Goal: Task Accomplishment & Management: Manage account settings

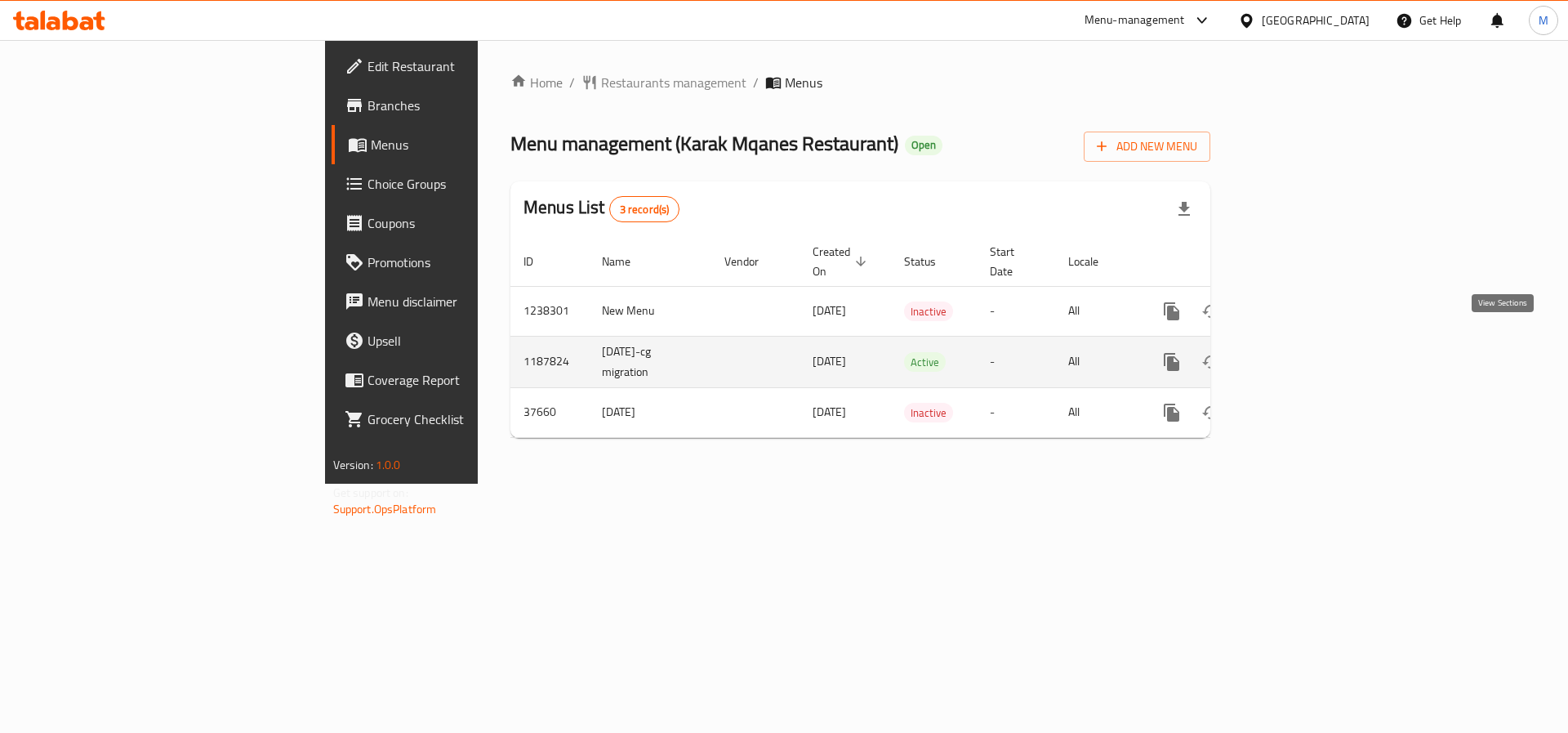
click at [1309, 350] on link "enhanced table" at bounding box center [1290, 361] width 39 height 40
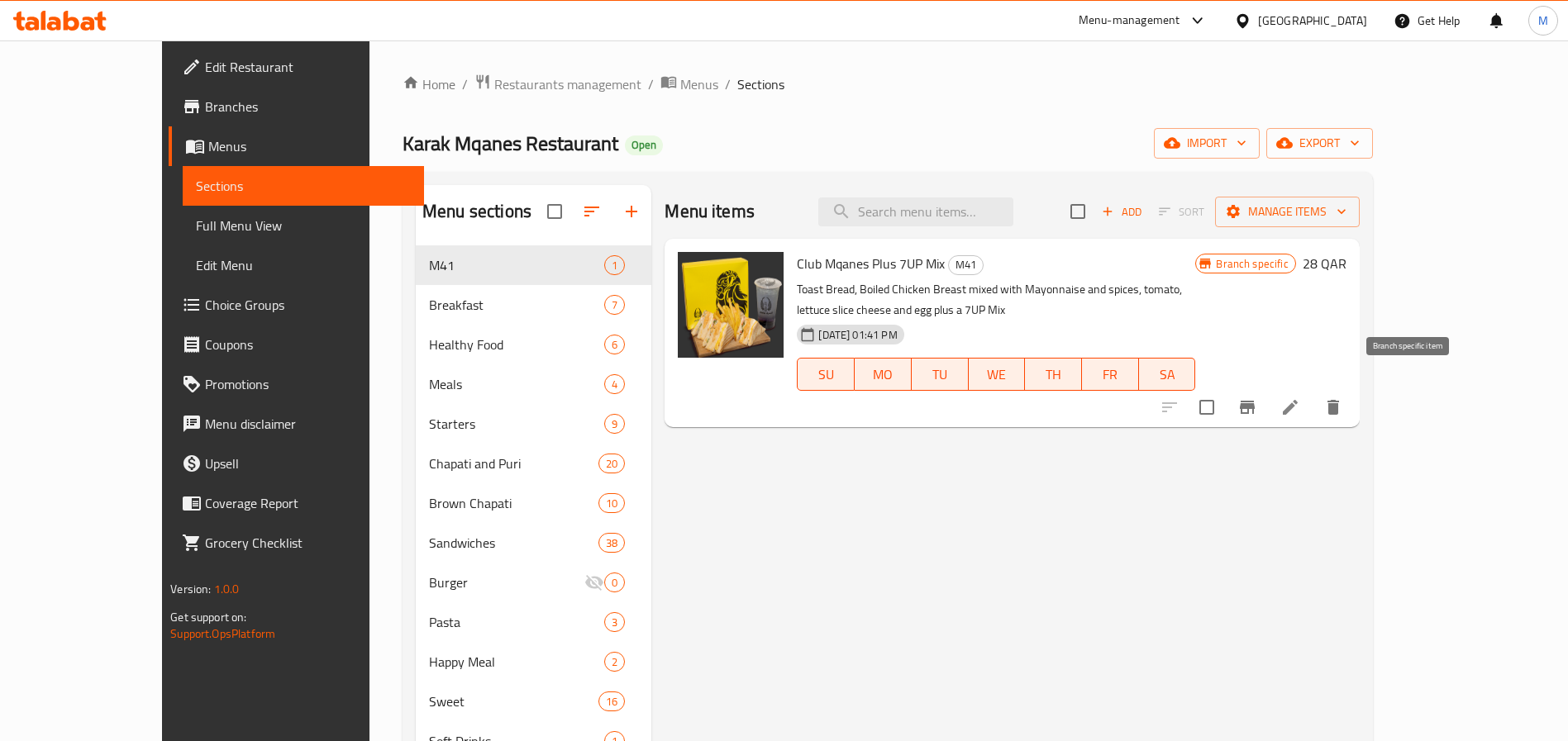
click at [1255, 400] on icon "Branch-specific-item" at bounding box center [1247, 407] width 14 height 14
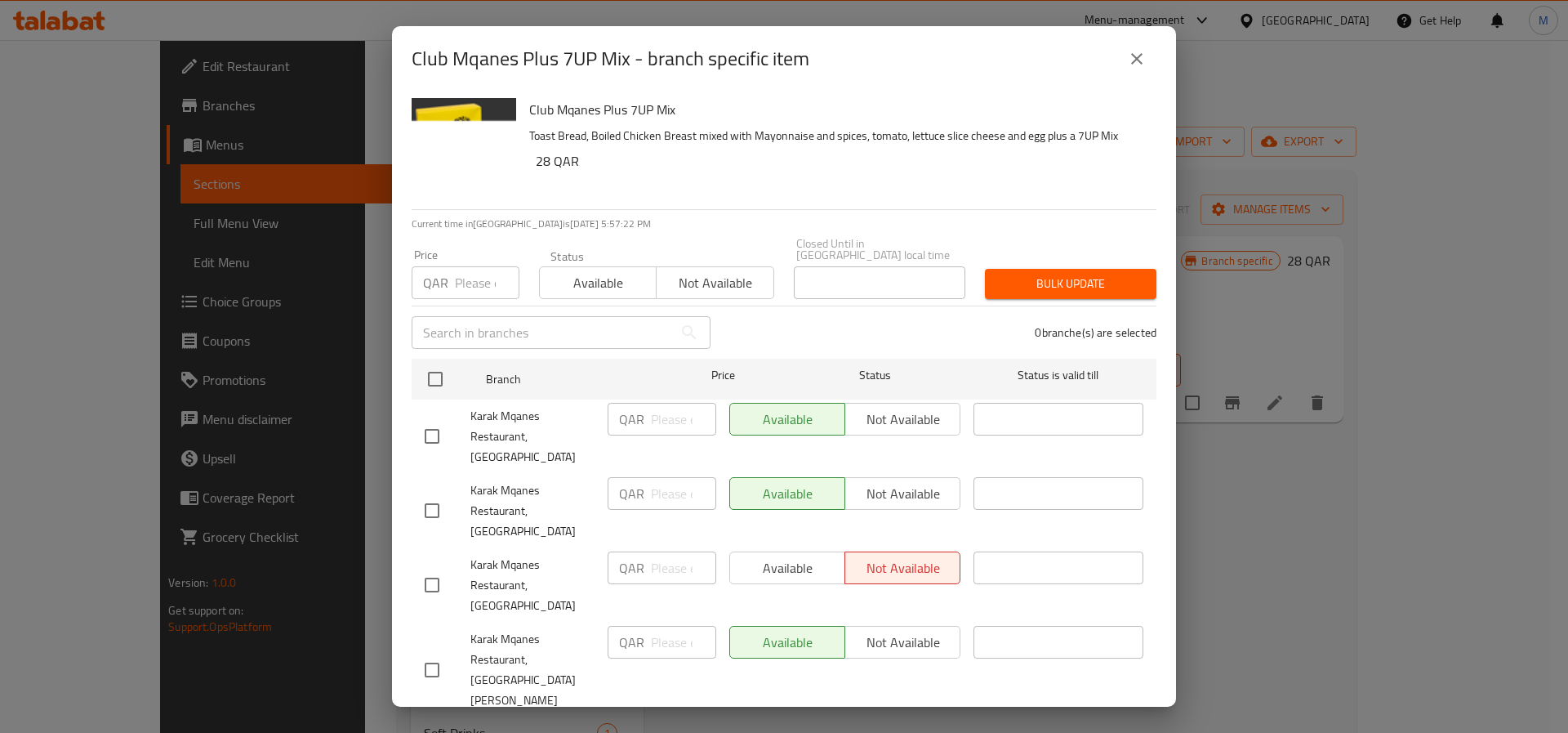
click at [437, 427] on input "checkbox" at bounding box center [432, 436] width 34 height 34
checkbox input "true"
click at [625, 272] on span "Available" at bounding box center [597, 283] width 103 height 24
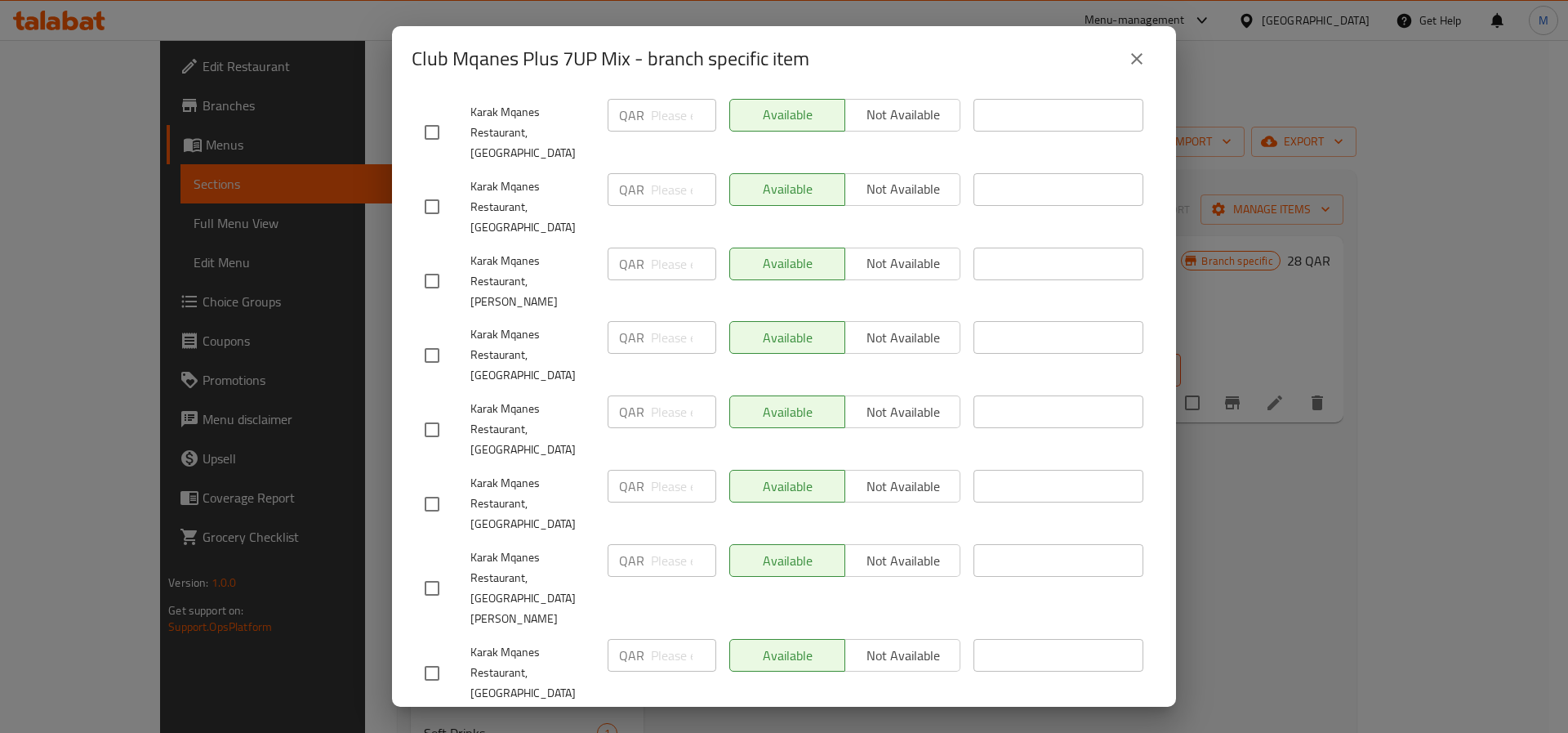
scroll to position [946, 0]
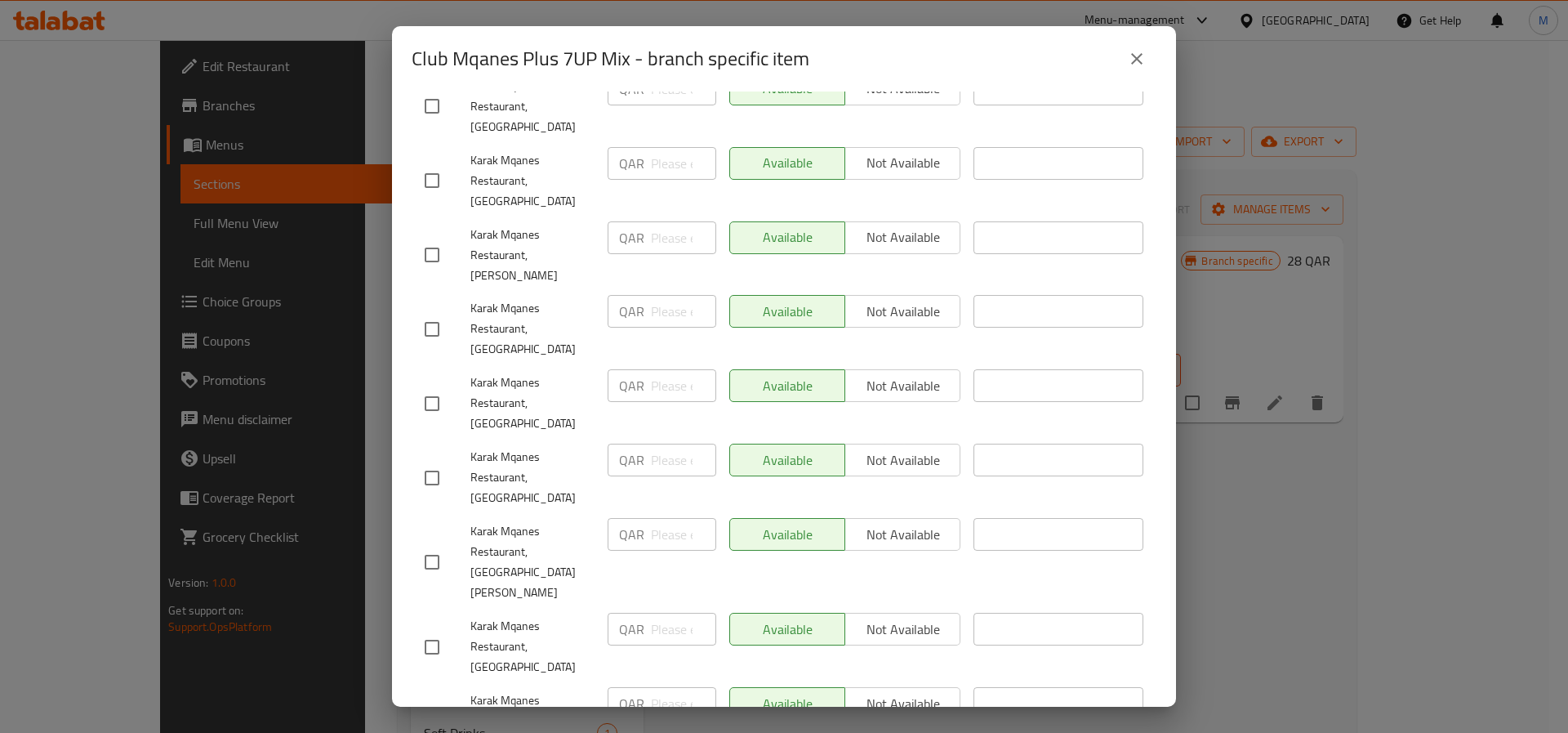
click at [1136, 56] on icon "close" at bounding box center [1136, 58] width 19 height 19
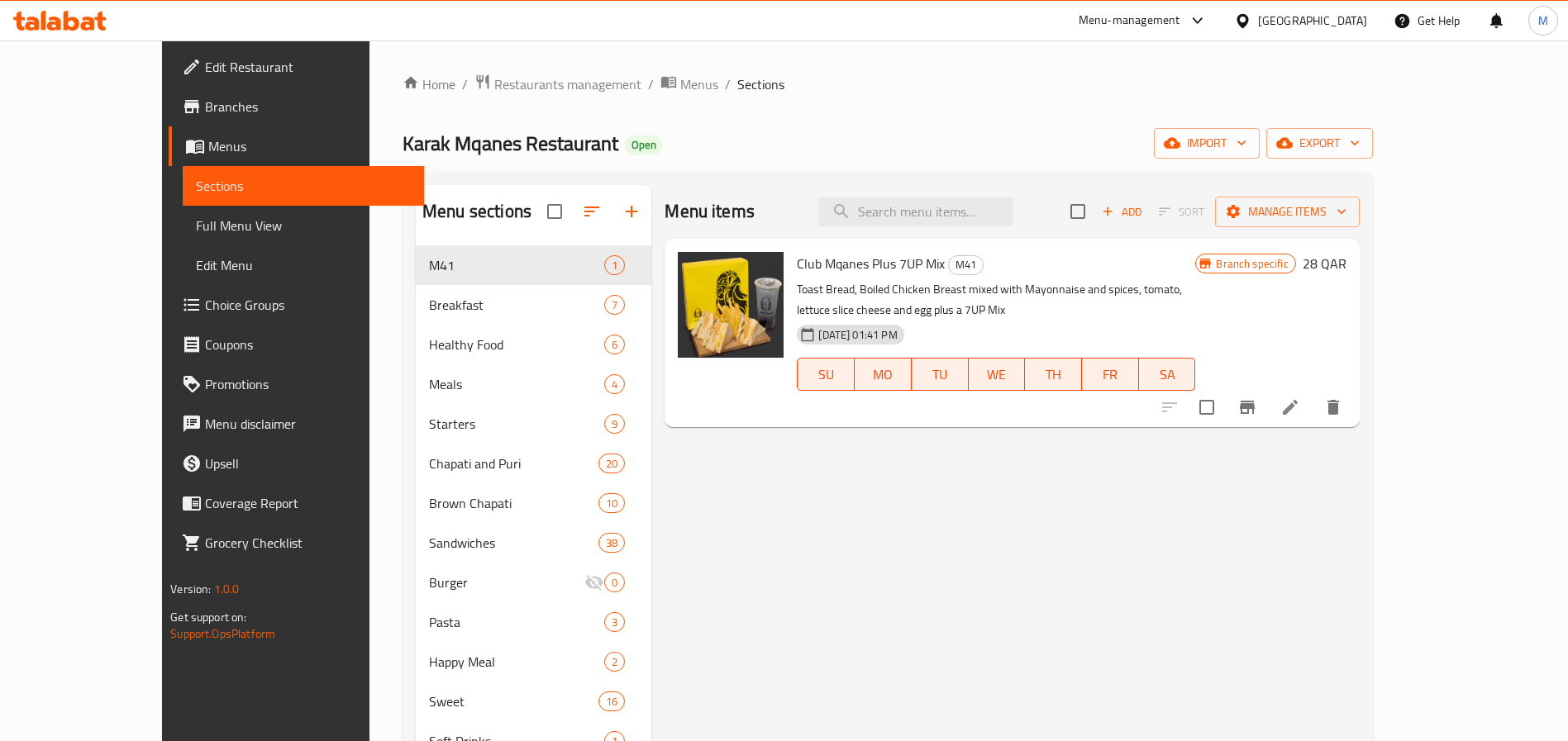
click at [1332, 387] on div at bounding box center [1251, 407] width 203 height 40
drag, startPoint x: 1327, startPoint y: 383, endPoint x: 1345, endPoint y: 387, distance: 18.4
click at [1327, 387] on div at bounding box center [1251, 407] width 203 height 40
click at [1224, 390] on input "checkbox" at bounding box center [1207, 407] width 35 height 35
checkbox input "true"
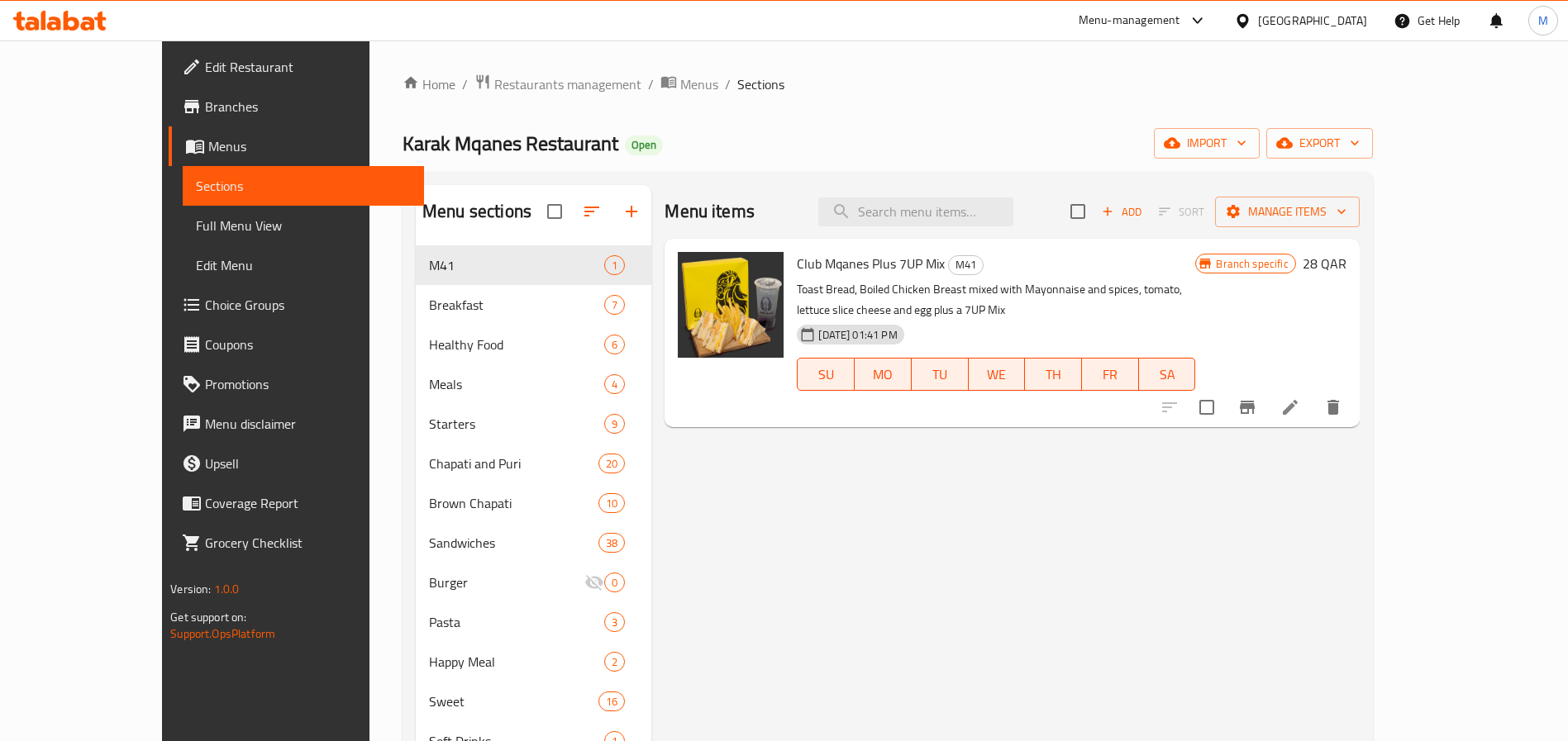
checkbox input "true"
click at [1346, 217] on span "Manage items" at bounding box center [1287, 212] width 118 height 20
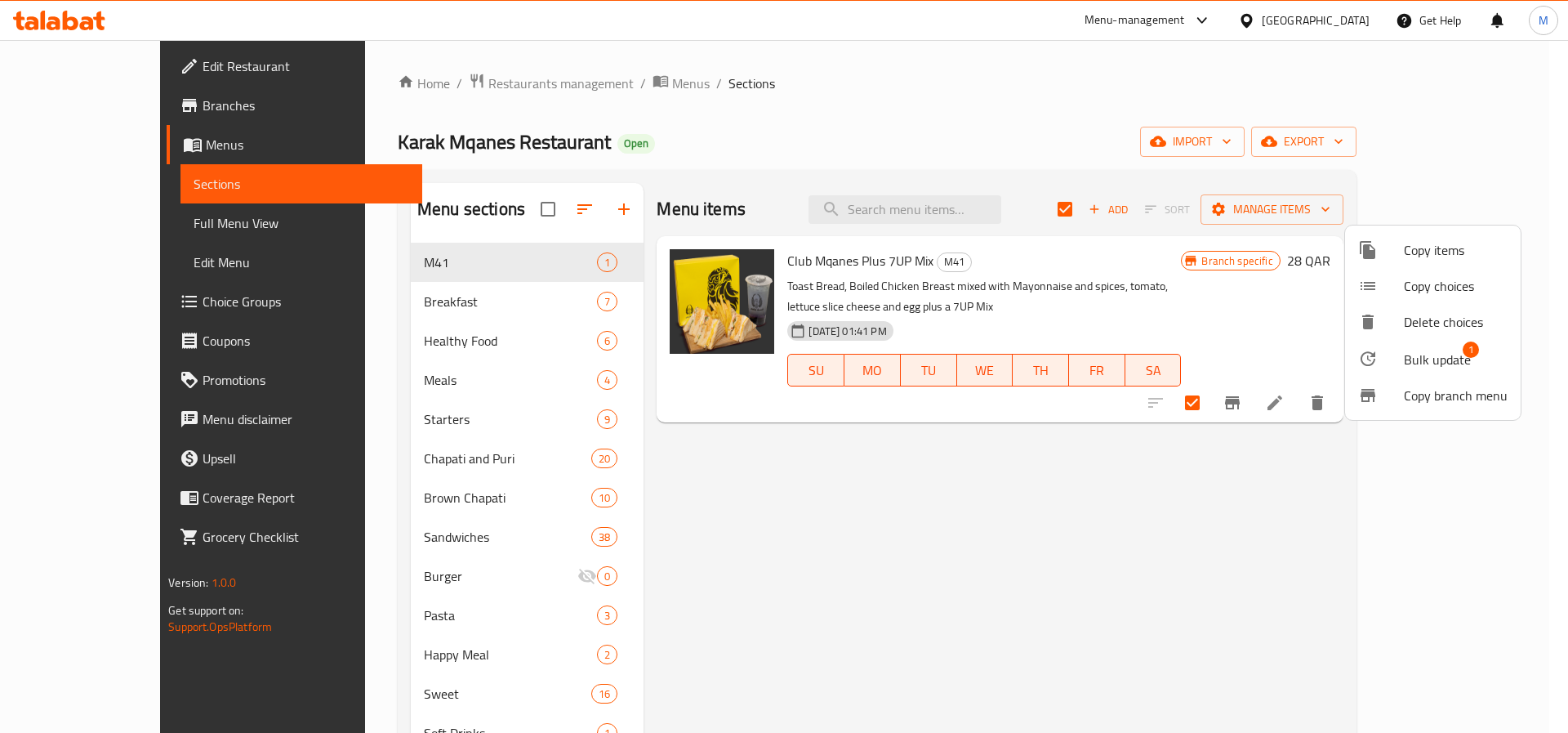
click at [1484, 356] on span "Bulk update 1" at bounding box center [1455, 358] width 103 height 21
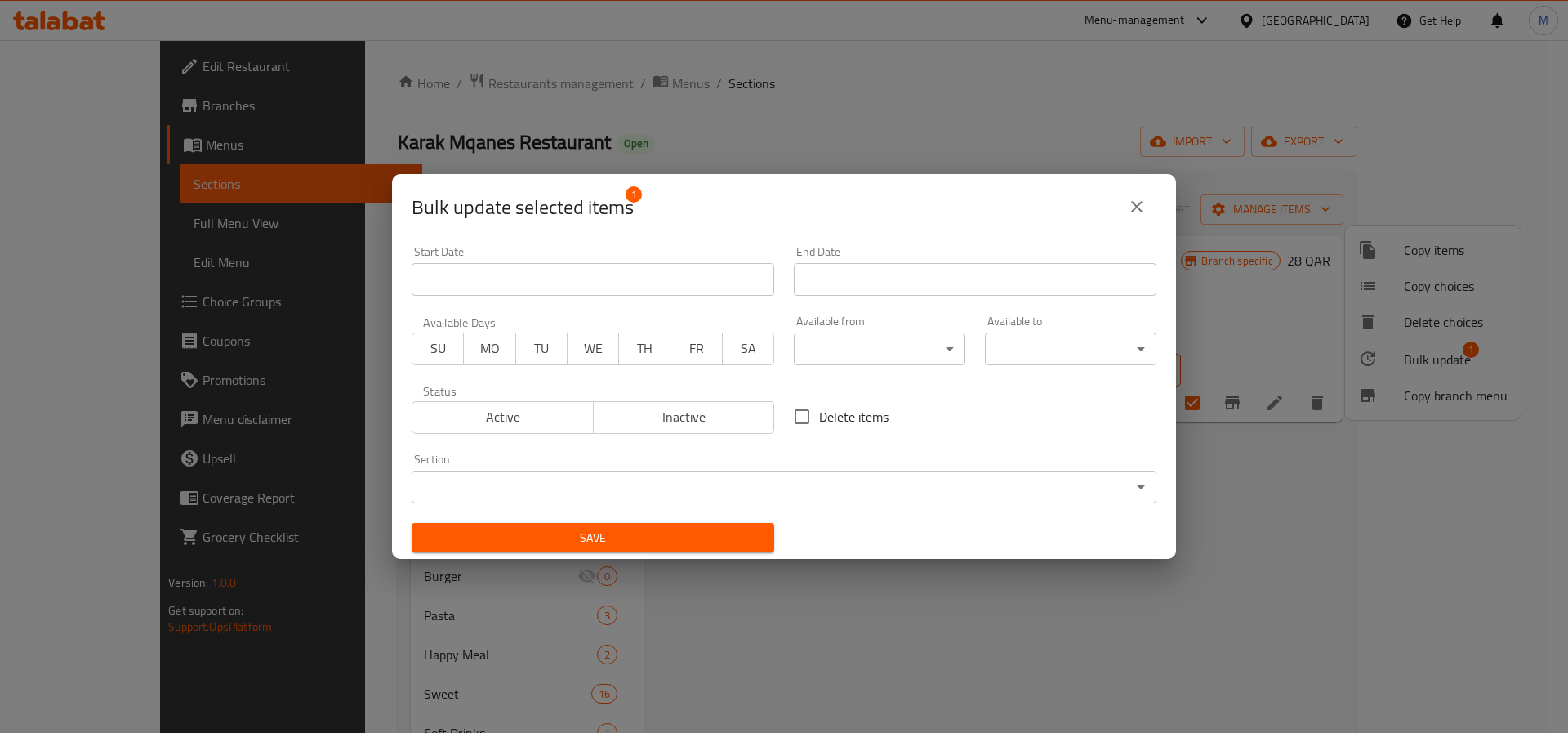
click at [850, 486] on body "​ Menu-management [GEOGRAPHIC_DATA] Get Help M Edit Restaurant Branches Menus S…" at bounding box center [784, 387] width 1568 height 693
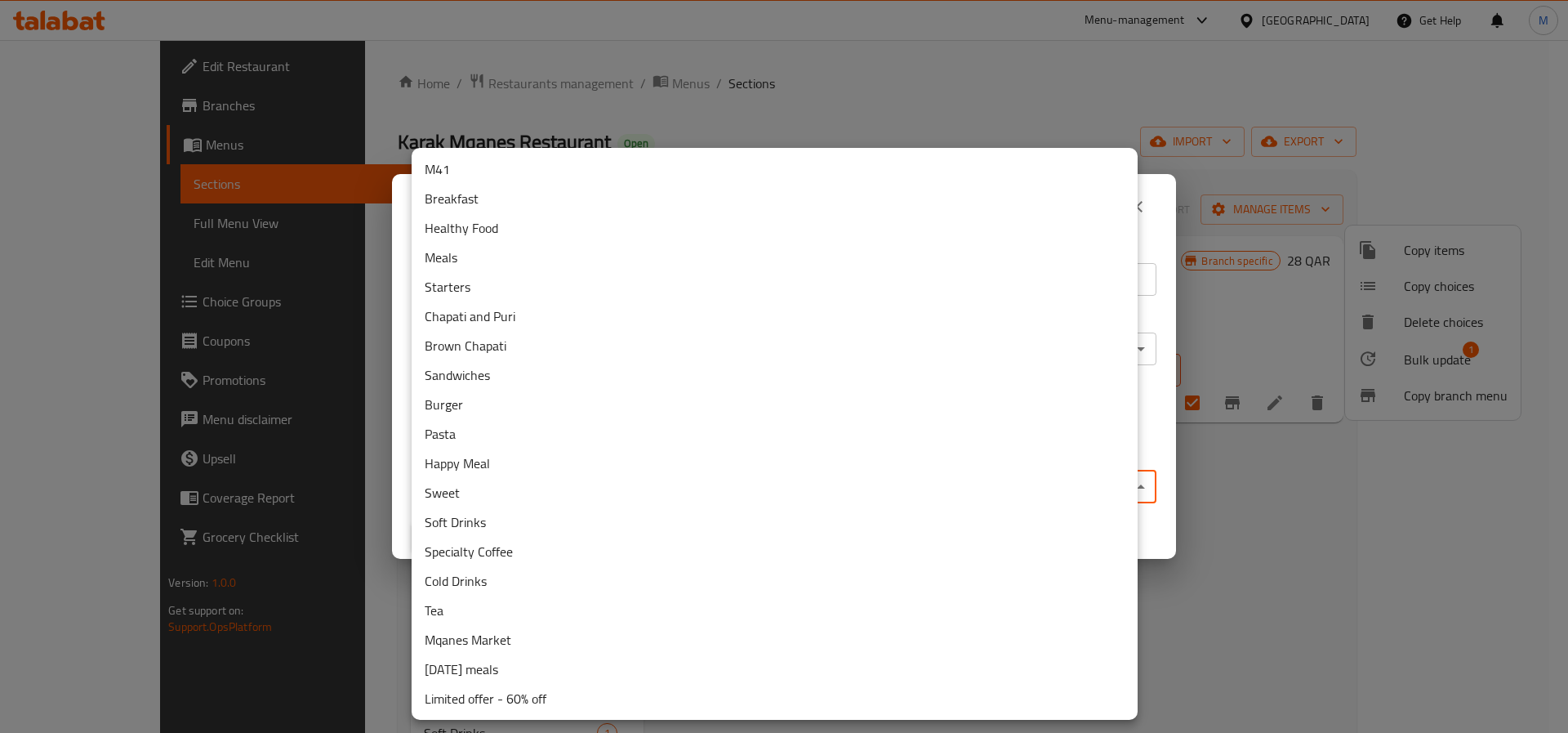
click at [989, 40] on div at bounding box center [784, 366] width 1568 height 733
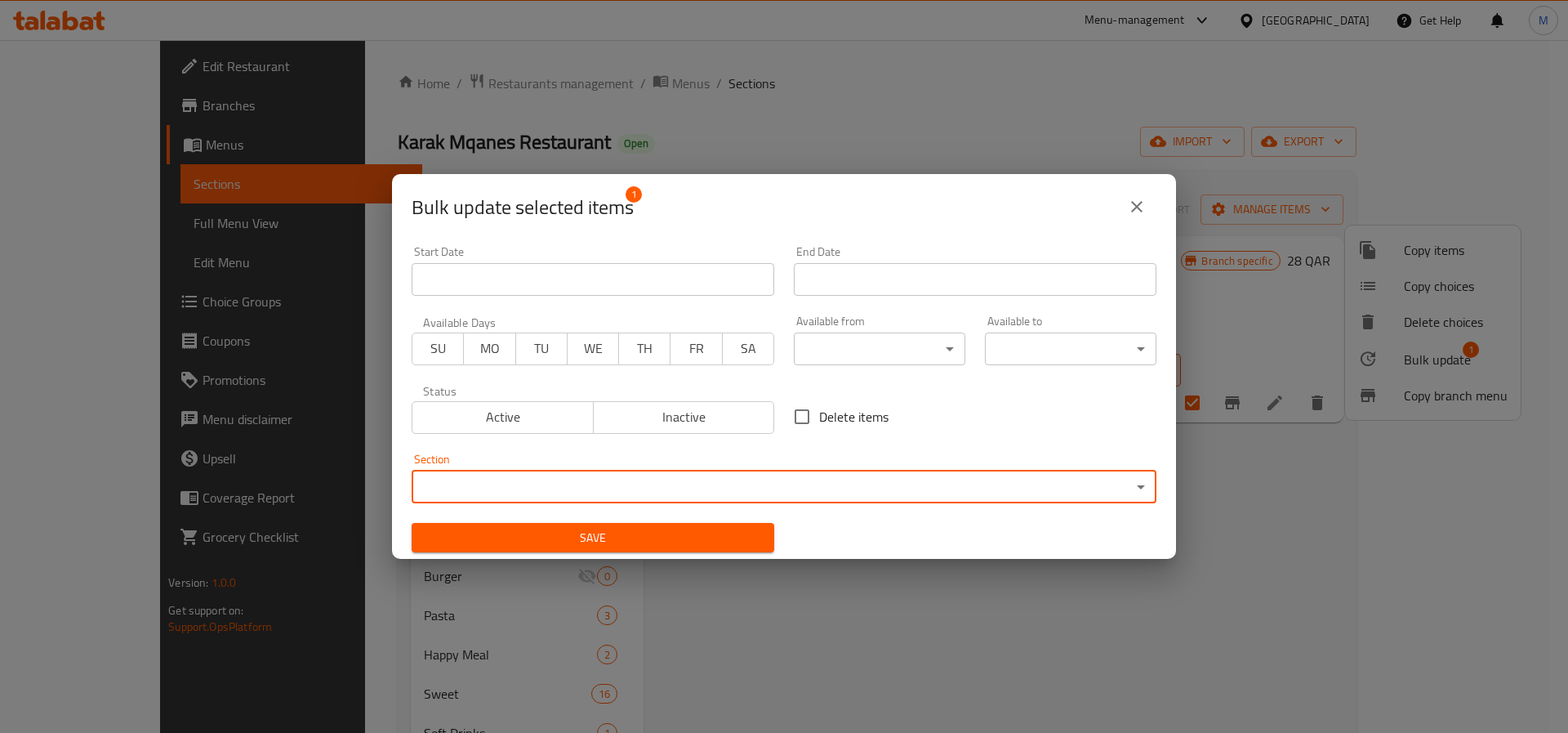
click at [1129, 203] on button "close" at bounding box center [1137, 207] width 39 height 40
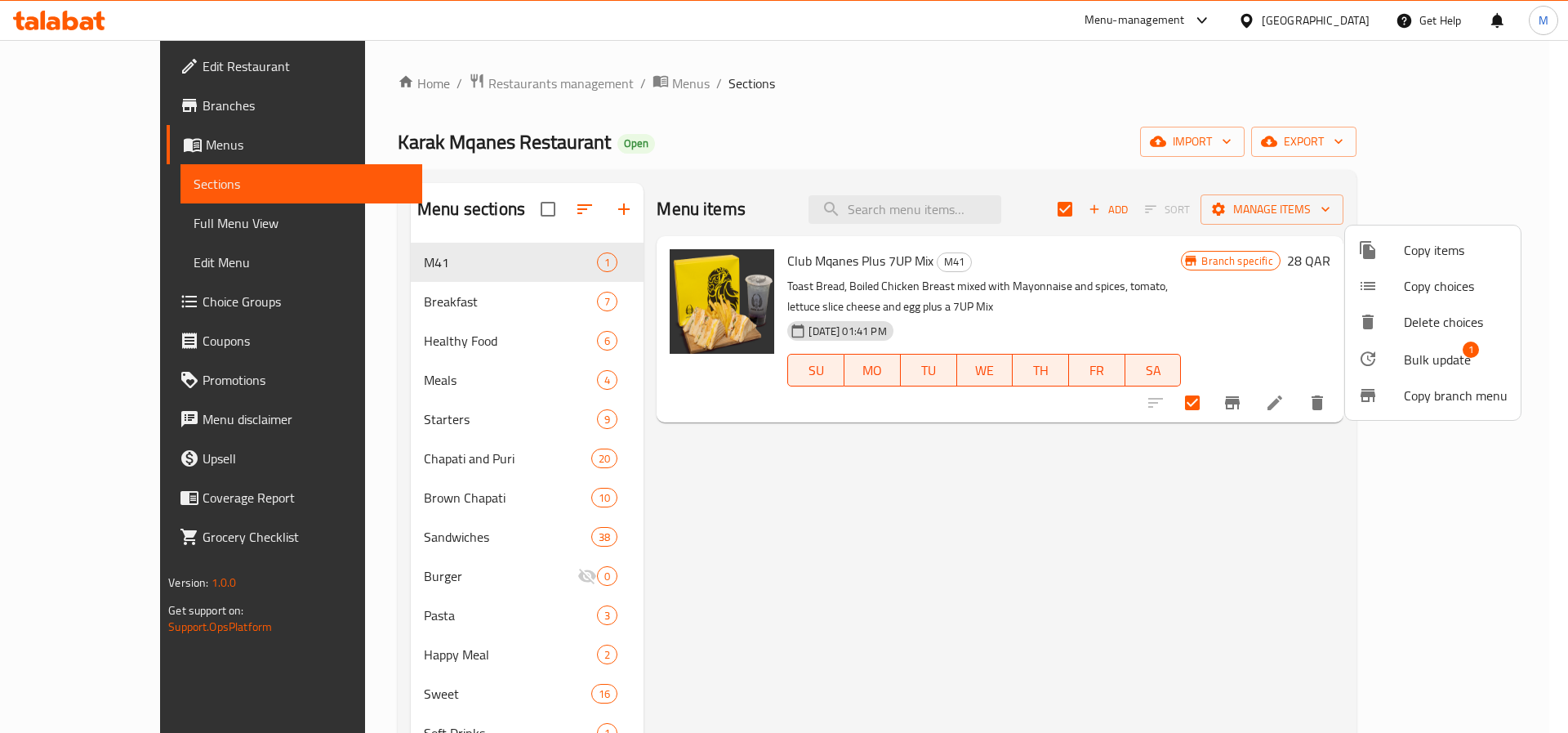
click at [1464, 437] on div at bounding box center [784, 366] width 1568 height 733
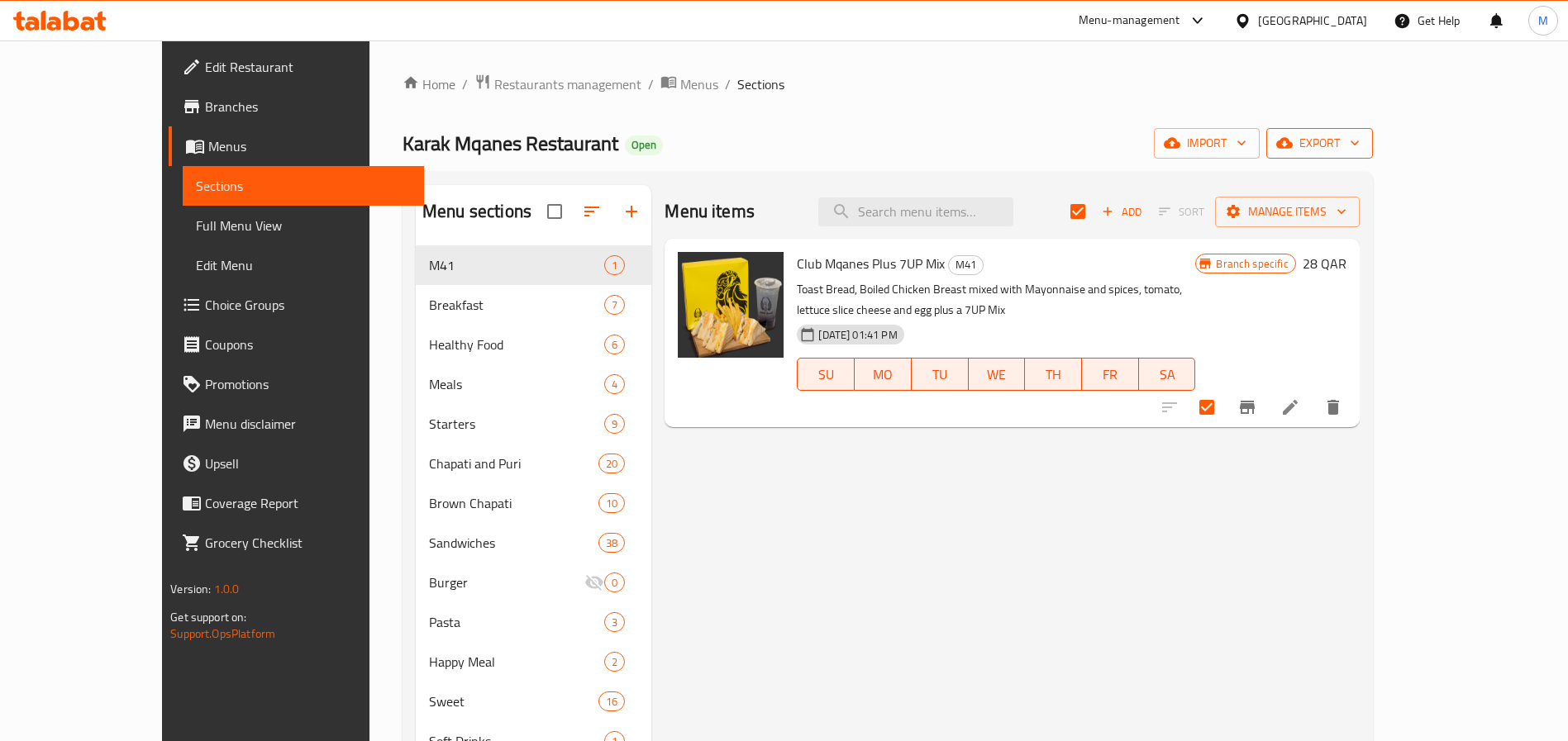
click at [1360, 148] on span "export" at bounding box center [1320, 144] width 80 height 20
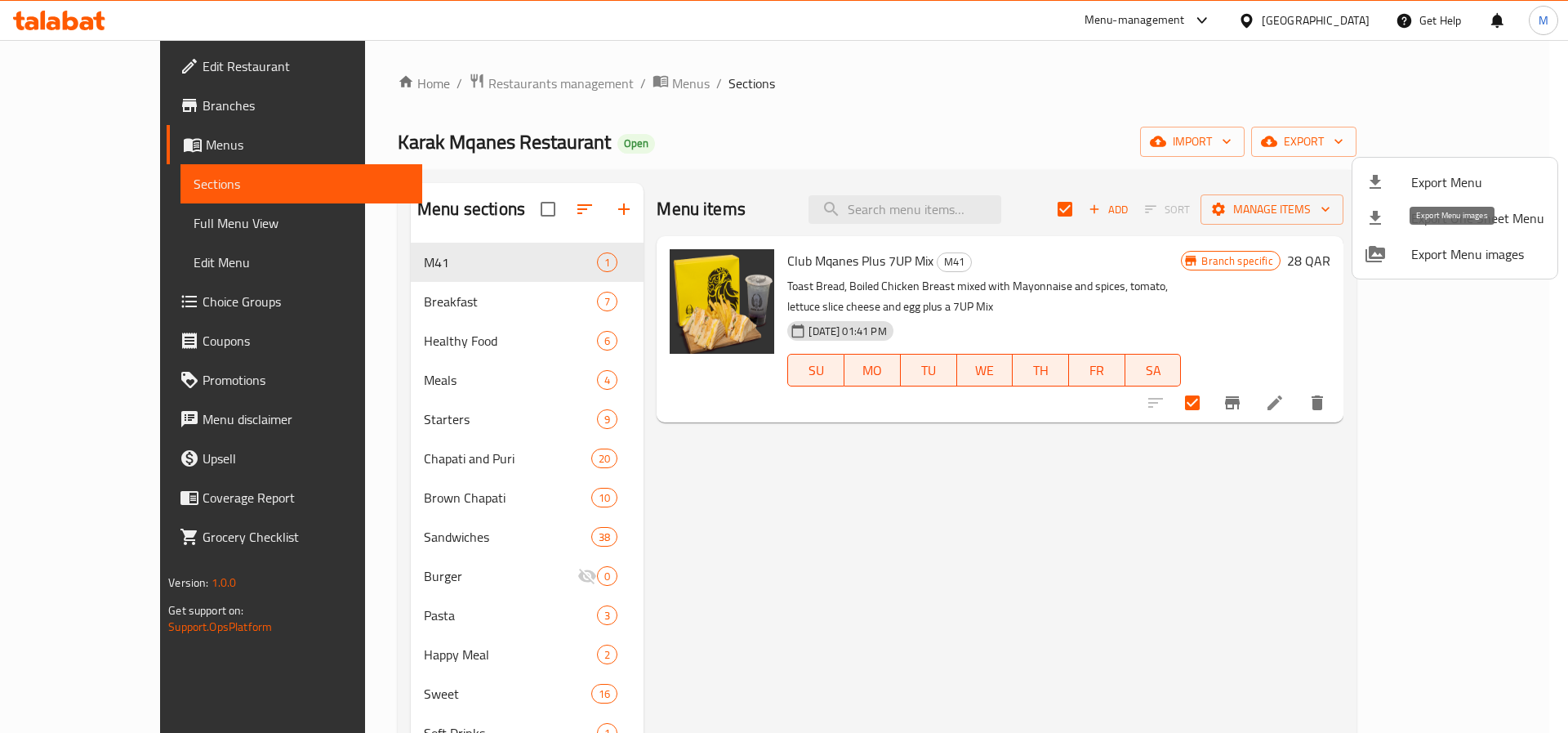
click at [1502, 252] on span "Export Menu images" at bounding box center [1478, 254] width 133 height 19
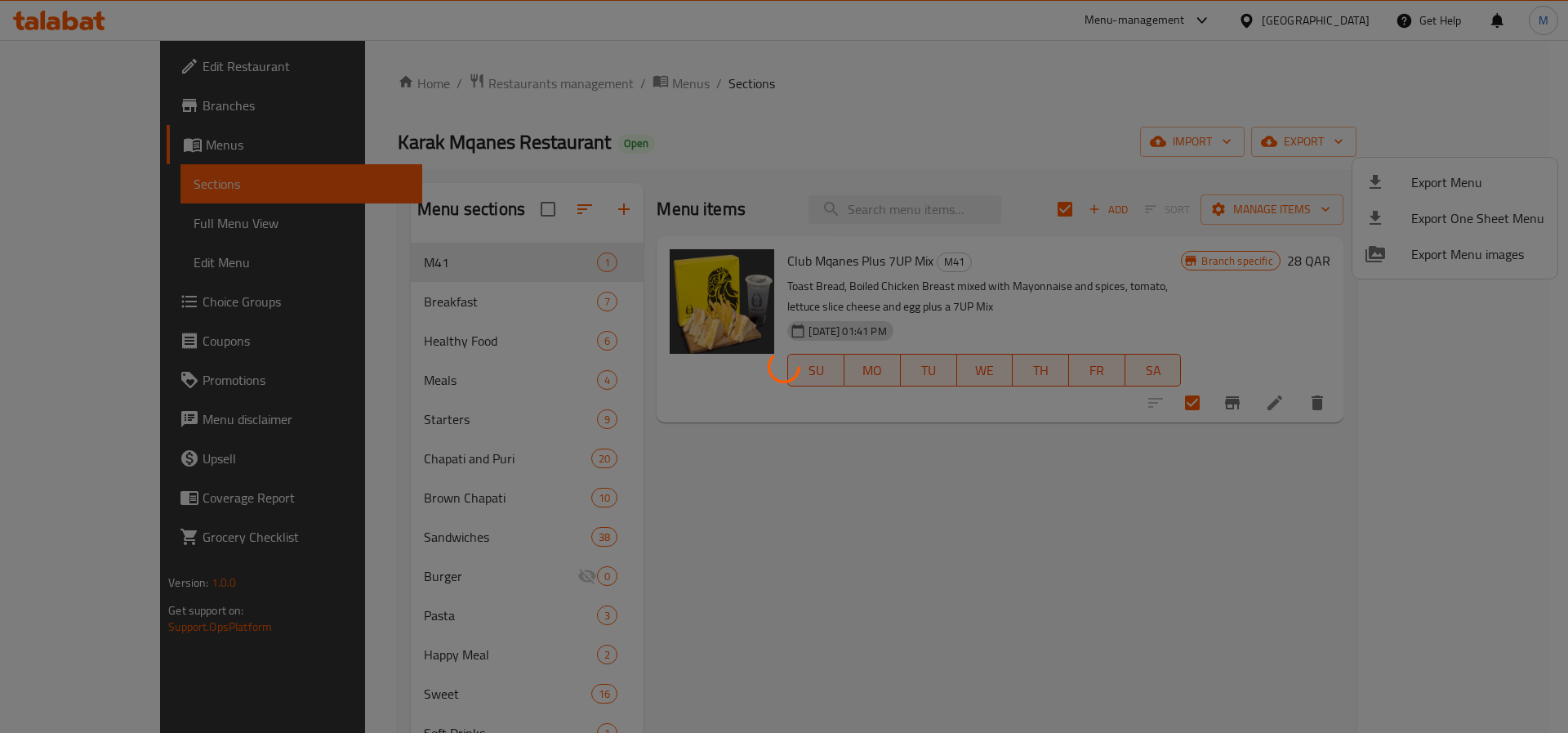
click at [1462, 500] on div at bounding box center [784, 366] width 1568 height 733
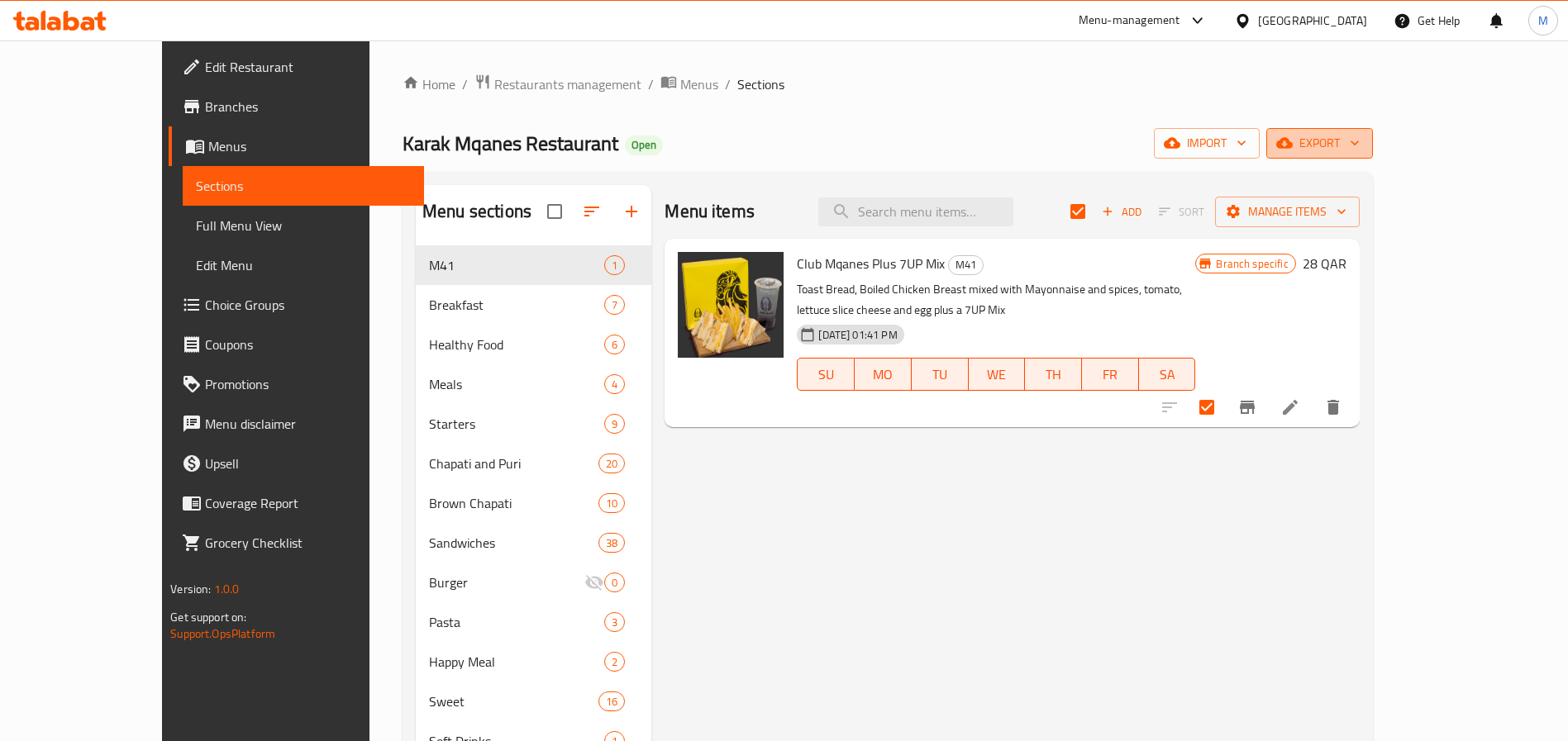
click at [1360, 141] on span "export" at bounding box center [1320, 144] width 80 height 20
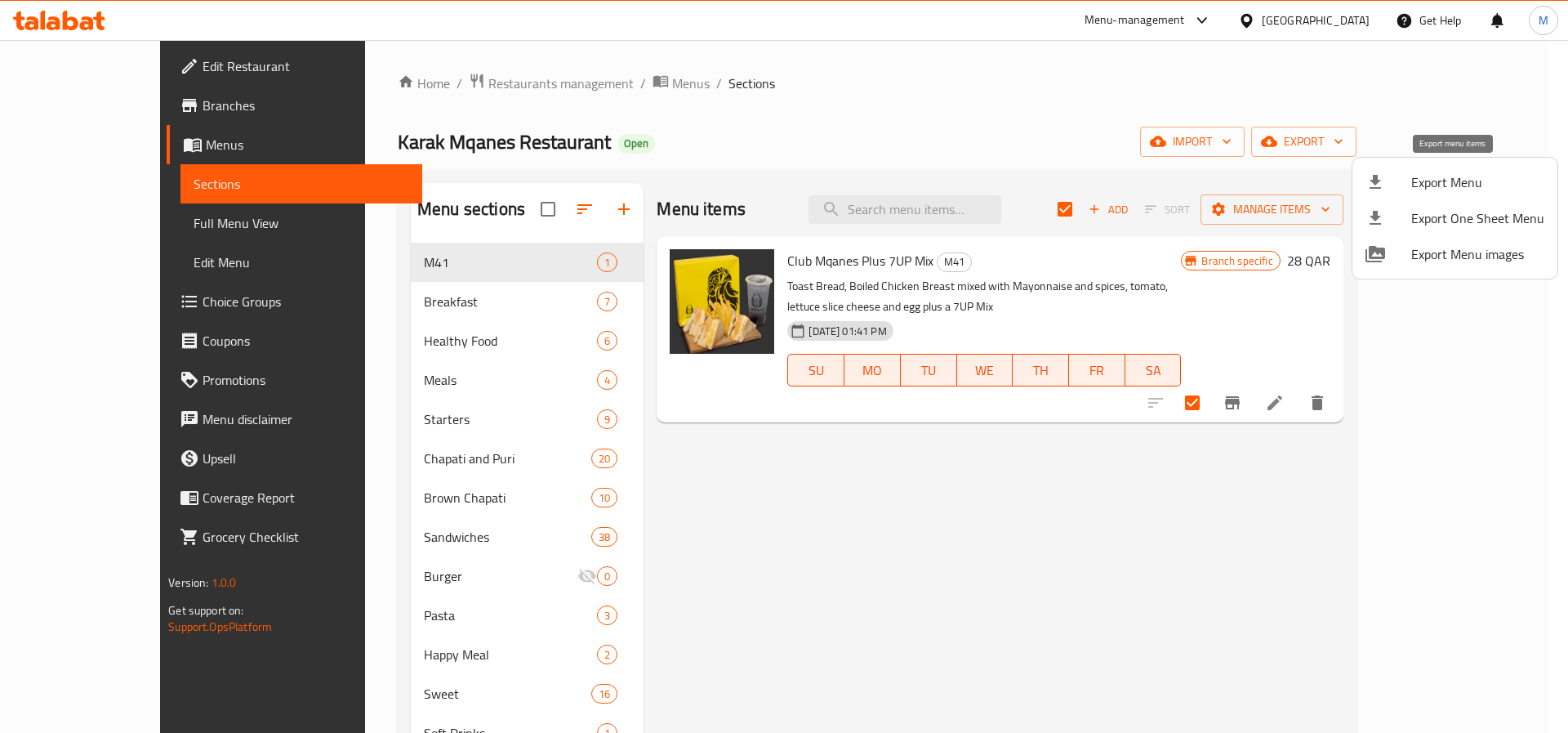
click at [1505, 180] on span "Export Menu" at bounding box center [1478, 182] width 133 height 19
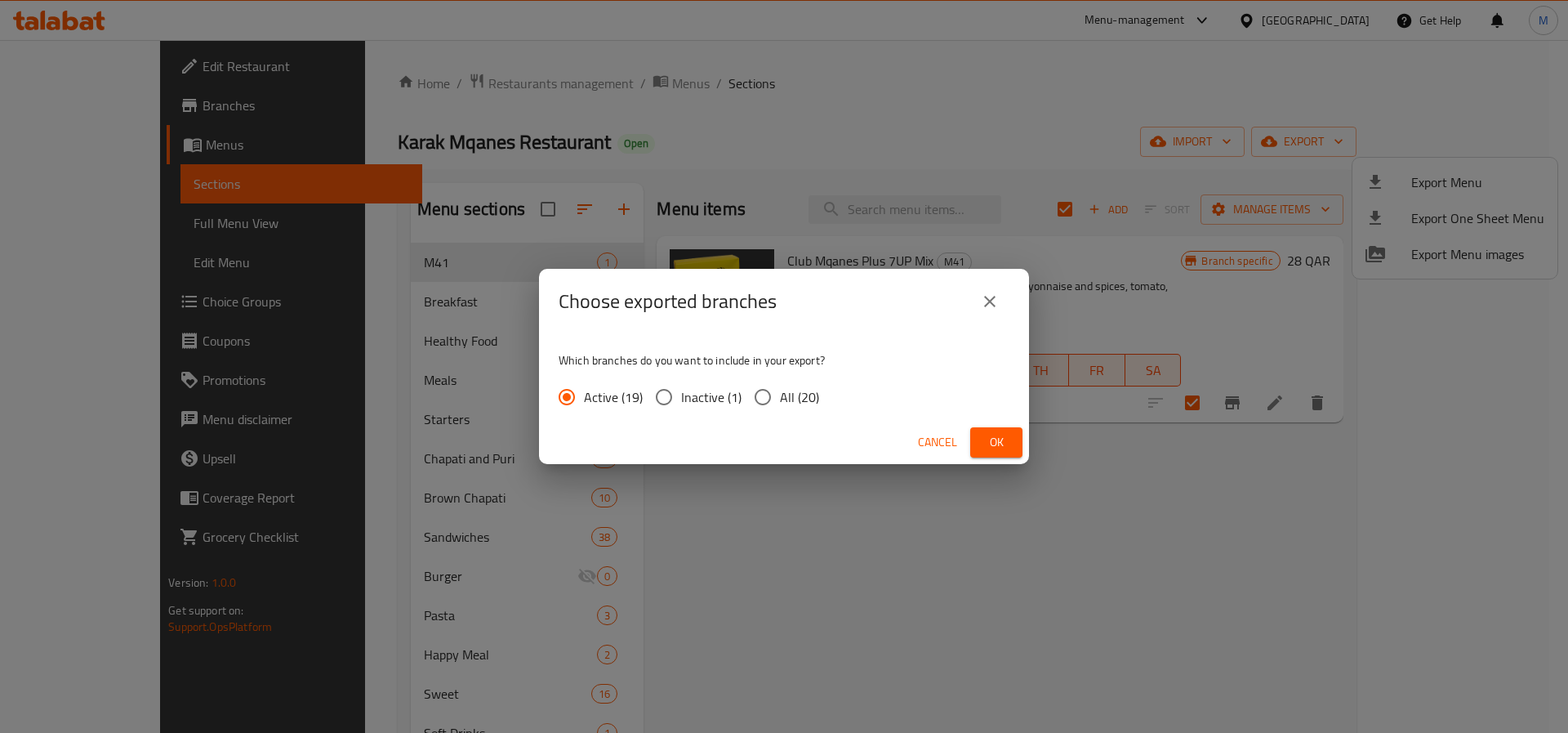
click at [995, 438] on span "Ok" at bounding box center [996, 442] width 26 height 20
